Goal: Find contact information: Find contact information

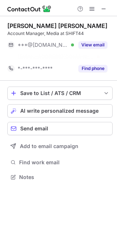
scroll to position [160, 117]
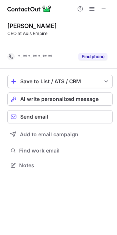
scroll to position [149, 117]
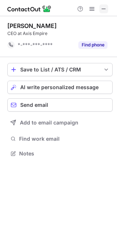
click at [105, 8] on span at bounding box center [104, 9] width 6 height 6
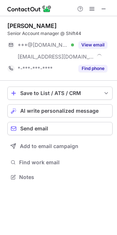
scroll to position [172, 117]
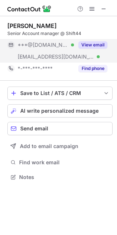
click at [98, 44] on button "View email" at bounding box center [93, 44] width 29 height 7
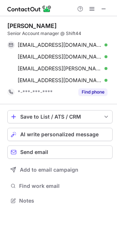
scroll to position [196, 117]
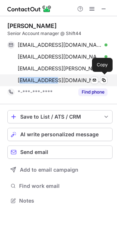
drag, startPoint x: 19, startPoint y: 80, endPoint x: 53, endPoint y: 80, distance: 34.3
click at [53, 80] on span "jordan@shift44.com" at bounding box center [60, 80] width 84 height 7
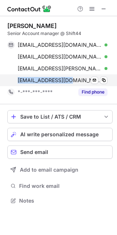
drag, startPoint x: 17, startPoint y: 81, endPoint x: 65, endPoint y: 80, distance: 48.0
click at [65, 80] on div "jordan@shift44.com Verified Send email Copy" at bounding box center [57, 81] width 100 height 12
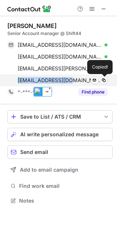
copy span "jordan@shift44.com"
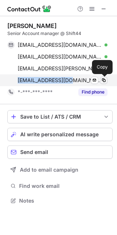
click at [101, 82] on span at bounding box center [104, 80] width 6 height 6
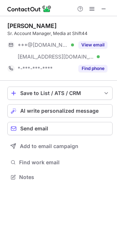
scroll to position [172, 117]
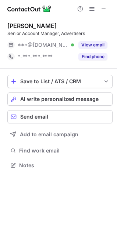
scroll to position [160, 117]
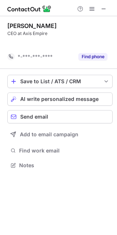
scroll to position [149, 117]
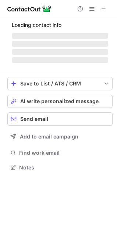
scroll to position [160, 117]
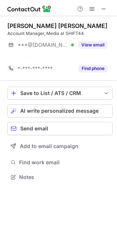
scroll to position [160, 117]
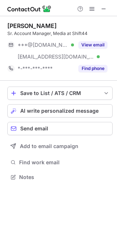
scroll to position [172, 117]
